Goal: Transaction & Acquisition: Purchase product/service

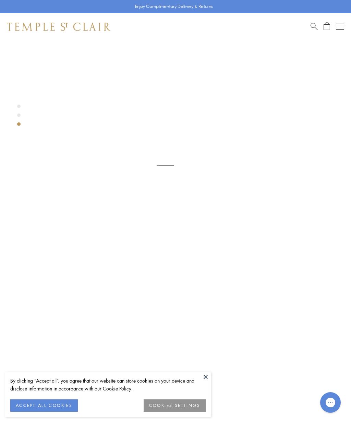
click at [206, 380] on button at bounding box center [206, 377] width 10 height 10
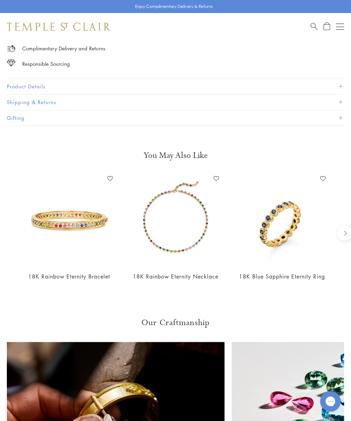
scroll to position [563, 0]
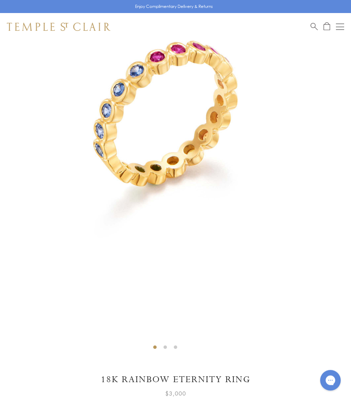
click at [255, 232] on img at bounding box center [165, 108] width 330 height 330
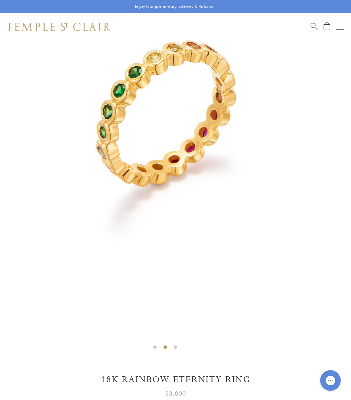
click at [344, 22] on div "Shop Shop Categories Amulets Pendants & Charms Lockets Chains & Leather Cords E…" at bounding box center [175, 26] width 351 height 27
click at [338, 27] on button "Open navigation" at bounding box center [340, 27] width 8 height 8
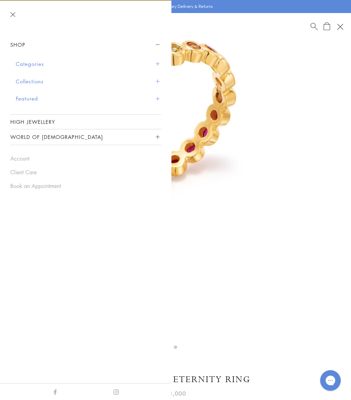
click at [35, 62] on button "Categories" at bounding box center [88, 63] width 145 height 17
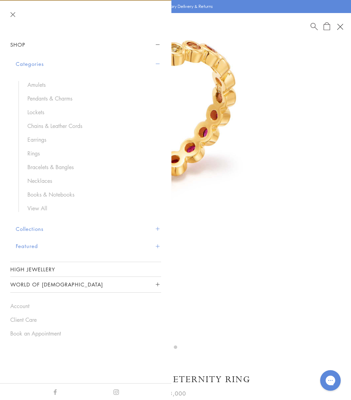
click at [61, 166] on link "Bracelets & Bangles" at bounding box center [90, 167] width 127 height 8
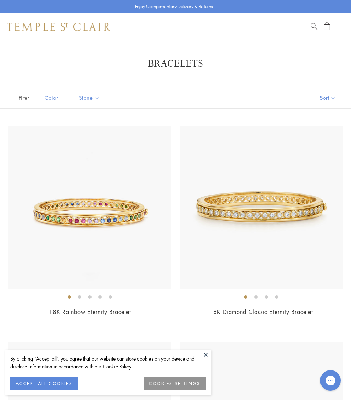
click at [205, 359] on button at bounding box center [206, 354] width 10 height 10
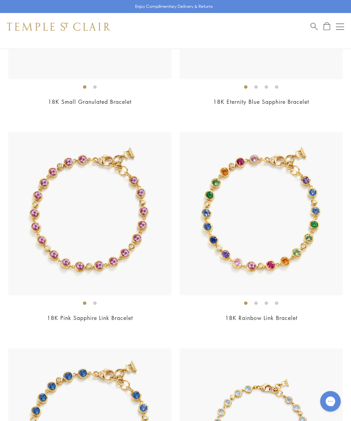
scroll to position [2375, 0]
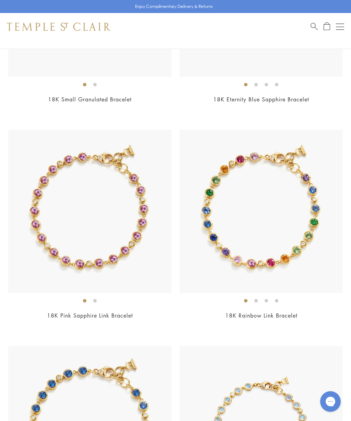
click at [316, 232] on img at bounding box center [261, 211] width 163 height 163
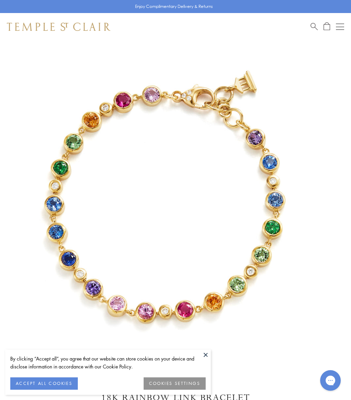
click at [207, 358] on button at bounding box center [206, 354] width 10 height 10
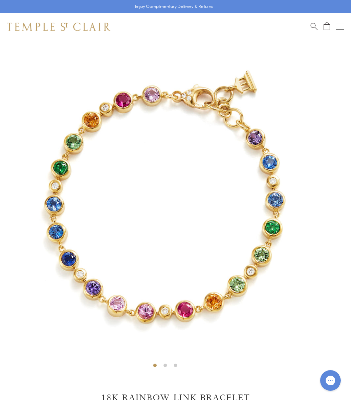
click at [272, 246] on img at bounding box center [165, 205] width 330 height 330
